Goal: Task Accomplishment & Management: Use online tool/utility

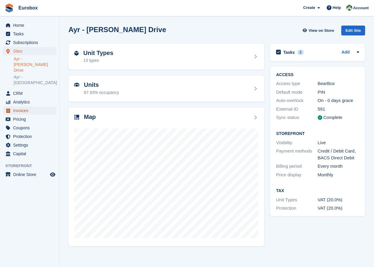
click at [22, 106] on span "Invoices" at bounding box center [31, 110] width 36 height 8
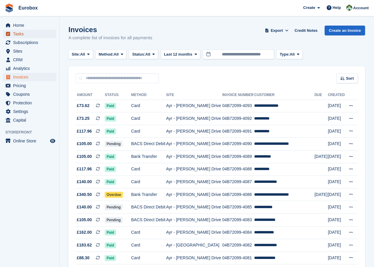
click at [14, 34] on span "Tasks" at bounding box center [31, 34] width 36 height 8
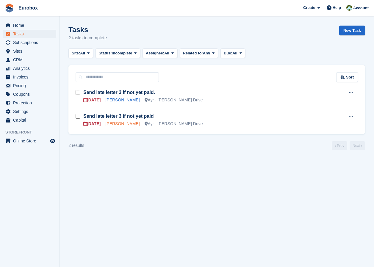
click at [113, 123] on link "[PERSON_NAME]" at bounding box center [122, 123] width 34 height 5
